Goal: Transaction & Acquisition: Download file/media

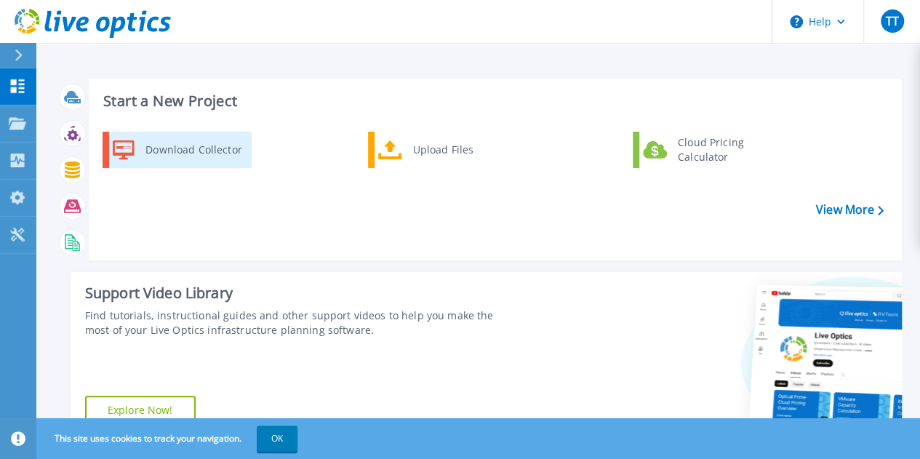
click at [215, 158] on div "Download Collector" at bounding box center [193, 149] width 110 height 29
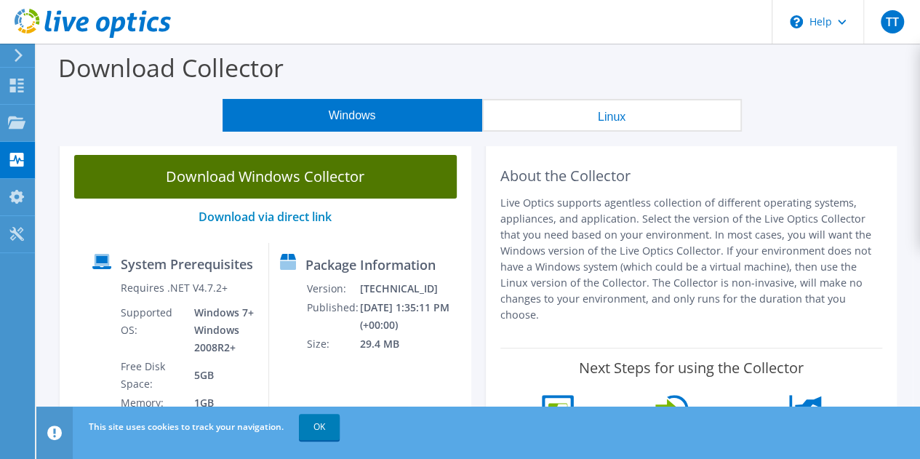
click at [265, 181] on link "Download Windows Collector" at bounding box center [265, 177] width 382 height 44
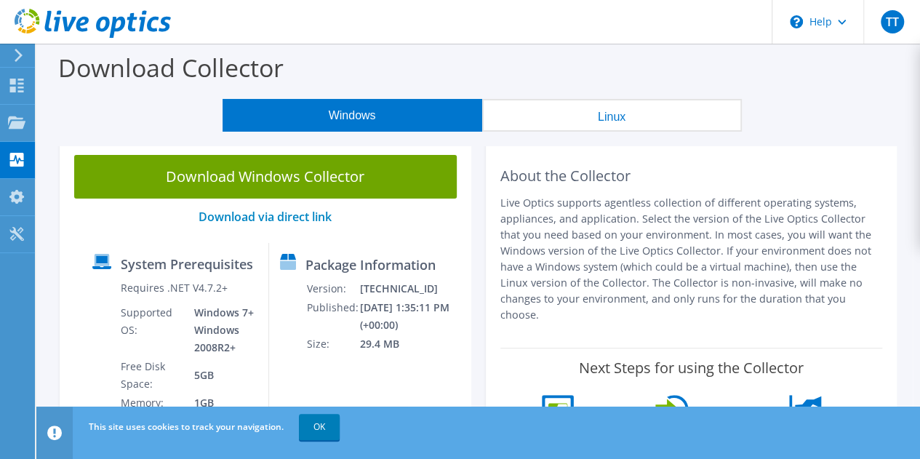
click at [653, 120] on button "Linux" at bounding box center [612, 115] width 260 height 33
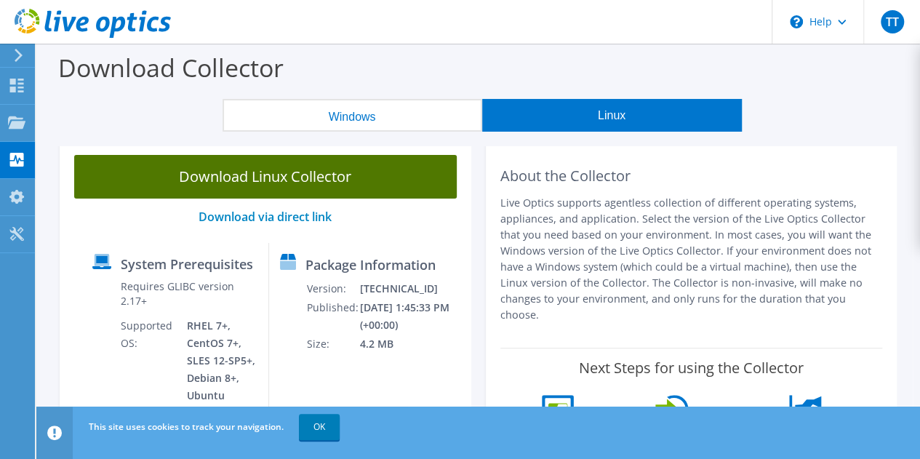
click at [416, 177] on link "Download Linux Collector" at bounding box center [265, 177] width 382 height 44
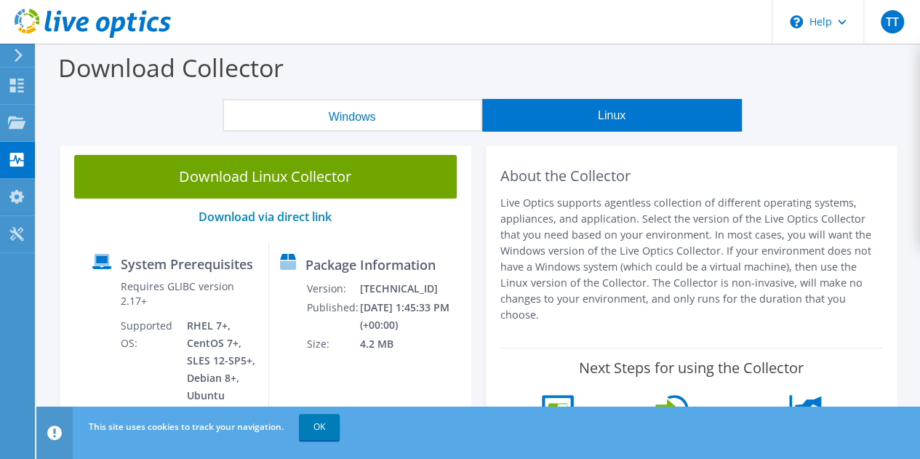
click at [515, 213] on p "Live Optics supports agentless collection of different operating systems, appli…" at bounding box center [691, 259] width 382 height 128
click at [468, 114] on button "Windows" at bounding box center [353, 115] width 260 height 33
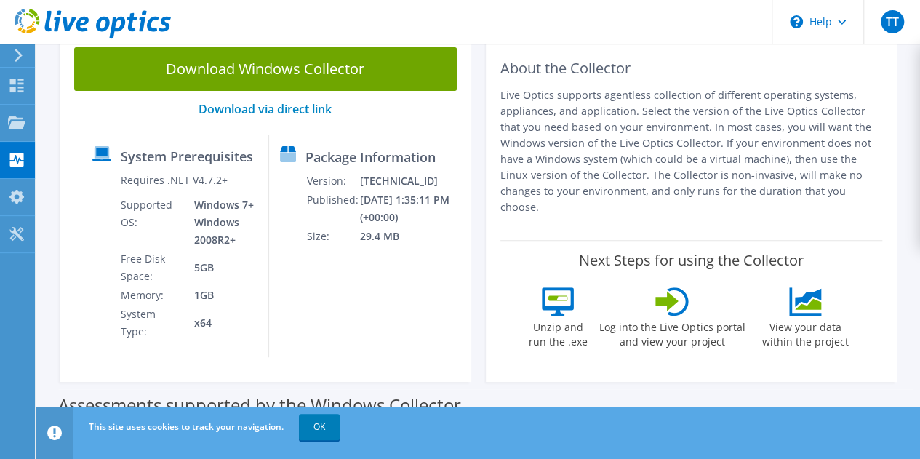
scroll to position [111, 0]
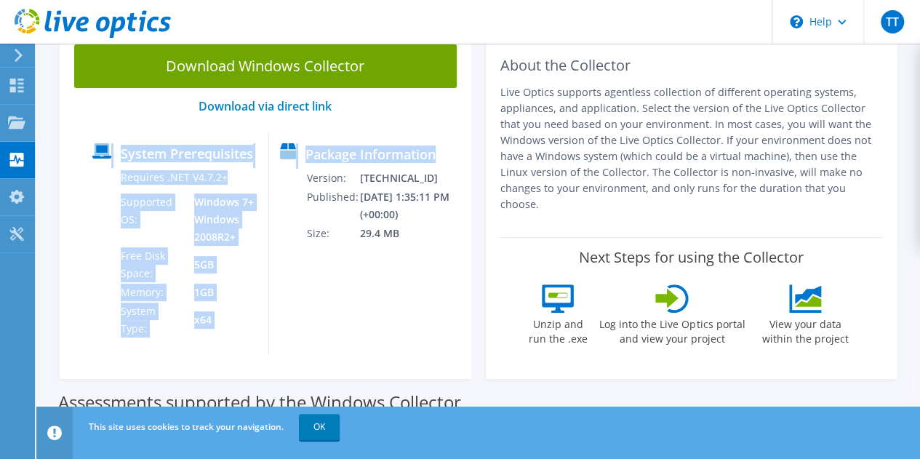
drag, startPoint x: 89, startPoint y: 145, endPoint x: 417, endPoint y: 285, distance: 357.4
click at [417, 285] on div "System Prerequisites Requires .NET V4.7.2+ Supported OS: Windows 7+ Windows 200…" at bounding box center [265, 243] width 368 height 222
click at [417, 285] on div "Package Information Version: [TECHNICAL_ID] Published: [DATE] 1:35:11 PM (+00:0…" at bounding box center [359, 243] width 180 height 222
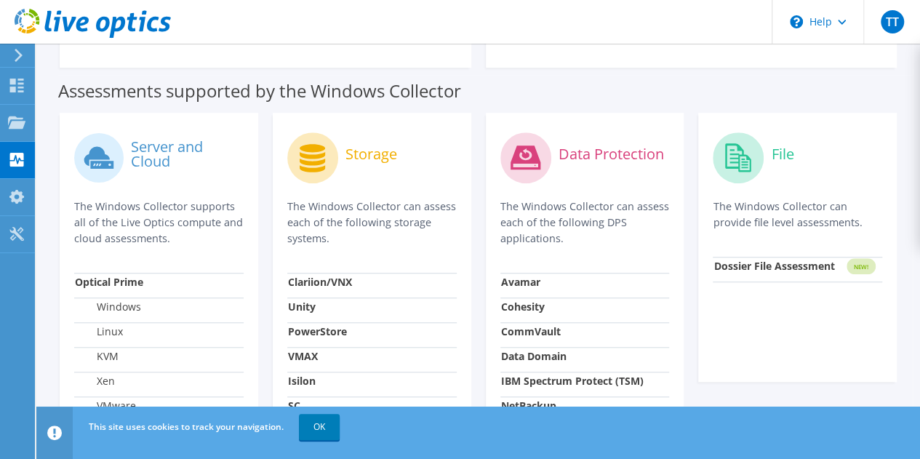
scroll to position [0, 0]
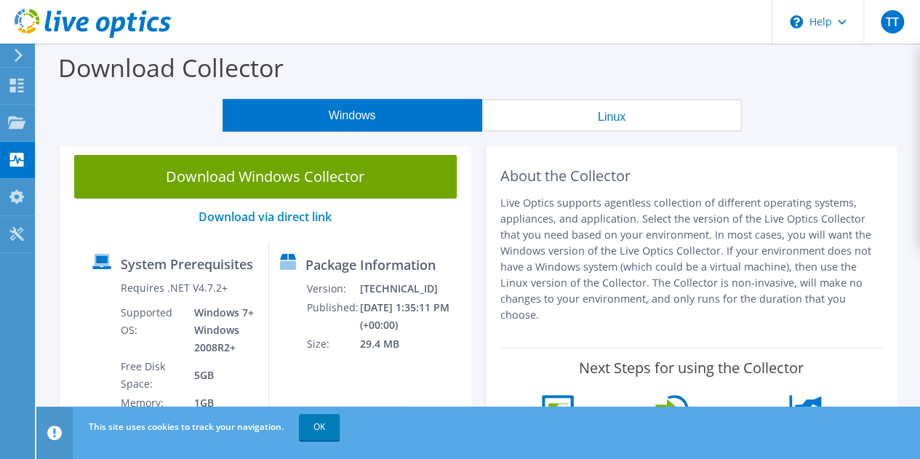
click at [643, 108] on button "Linux" at bounding box center [612, 115] width 260 height 33
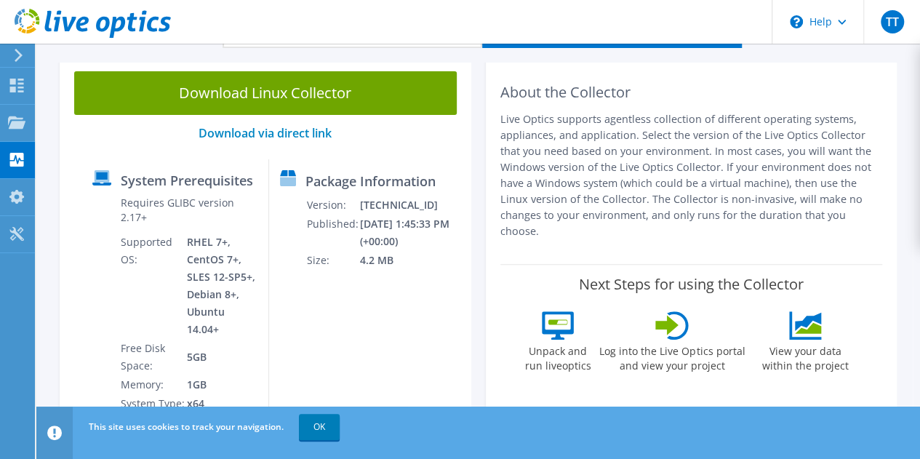
scroll to position [89, 0]
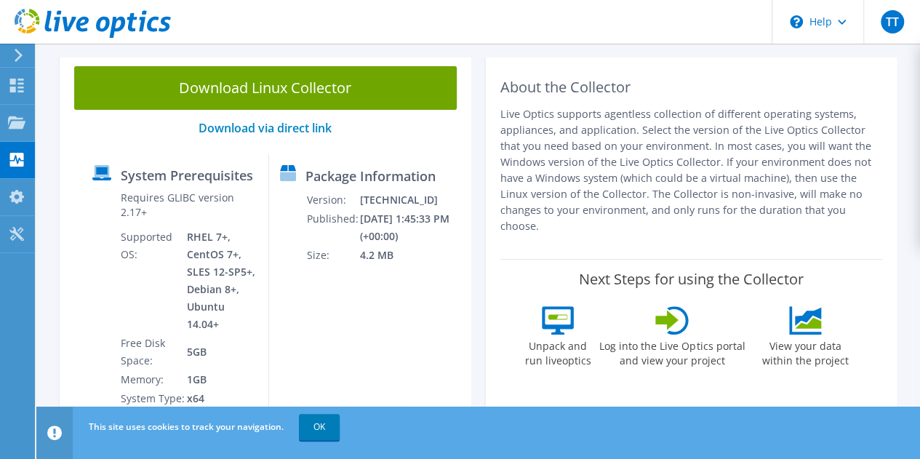
click at [530, 133] on p "Live Optics supports agentless collection of different operating systems, appli…" at bounding box center [691, 170] width 382 height 128
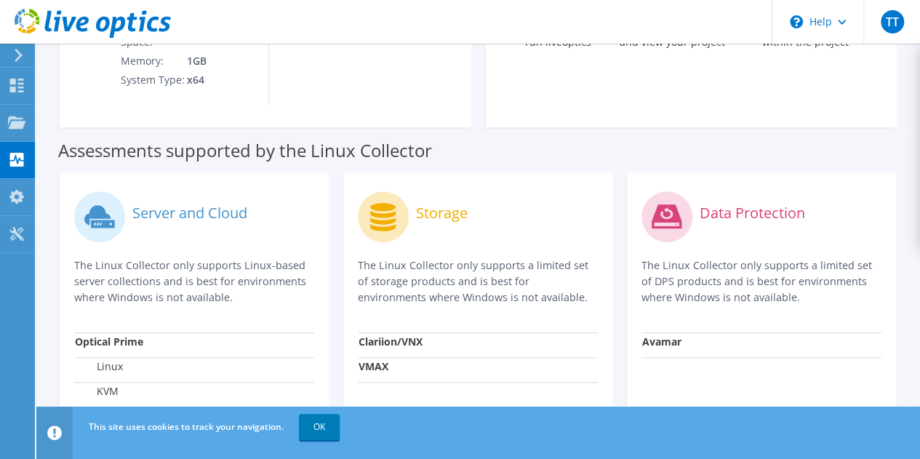
scroll to position [409, 0]
